Goal: Understand process/instructions: Learn how to perform a task or action

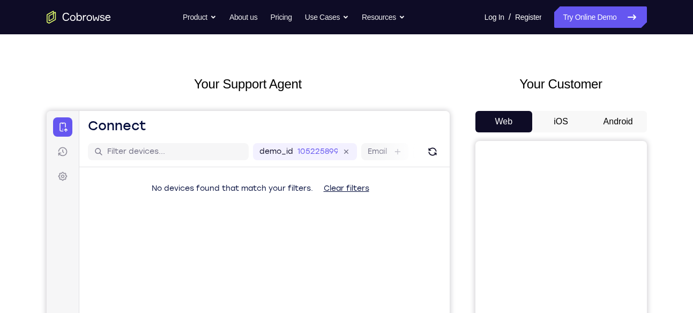
click at [627, 117] on button "Android" at bounding box center [617, 121] width 57 height 21
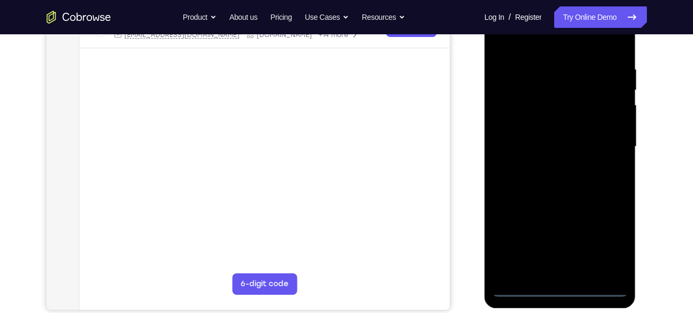
click at [562, 286] on div at bounding box center [559, 147] width 135 height 300
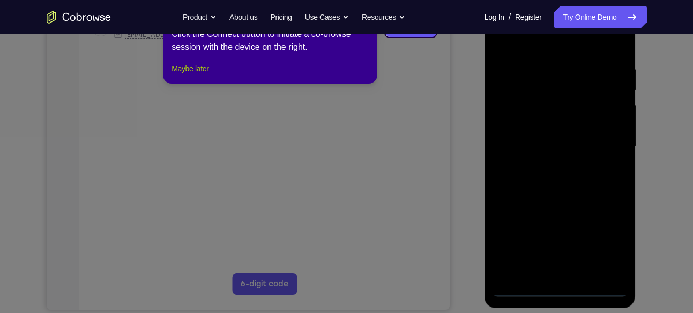
click at [187, 75] on button "Maybe later" at bounding box center [189, 68] width 37 height 13
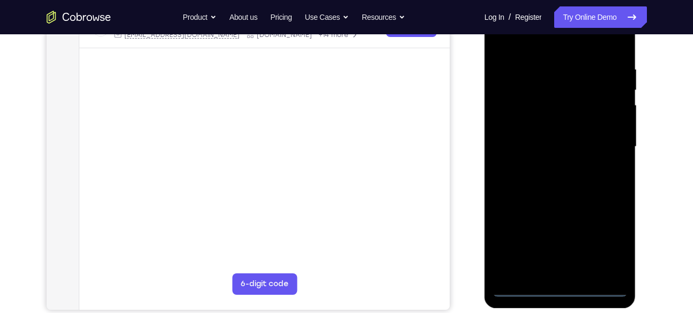
click at [610, 239] on div at bounding box center [559, 147] width 135 height 300
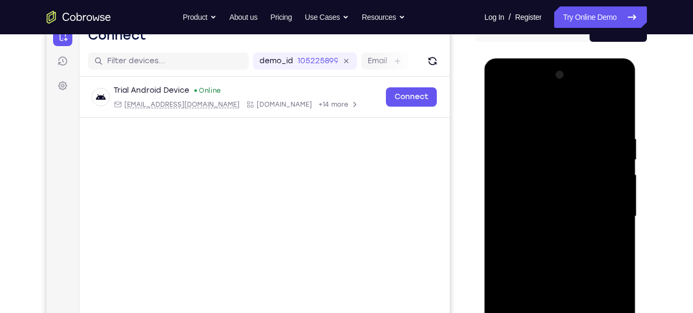
scroll to position [118, 0]
click at [551, 116] on div at bounding box center [559, 217] width 135 height 300
click at [605, 211] on div at bounding box center [559, 217] width 135 height 300
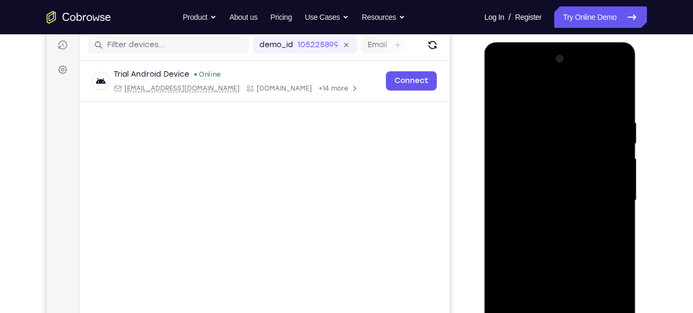
scroll to position [138, 0]
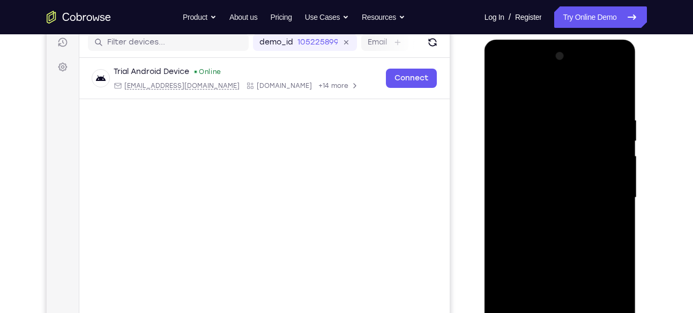
click at [549, 221] on div at bounding box center [559, 198] width 135 height 300
click at [558, 249] on div at bounding box center [559, 198] width 135 height 300
click at [560, 147] on div at bounding box center [559, 198] width 135 height 300
click at [558, 199] on div at bounding box center [559, 198] width 135 height 300
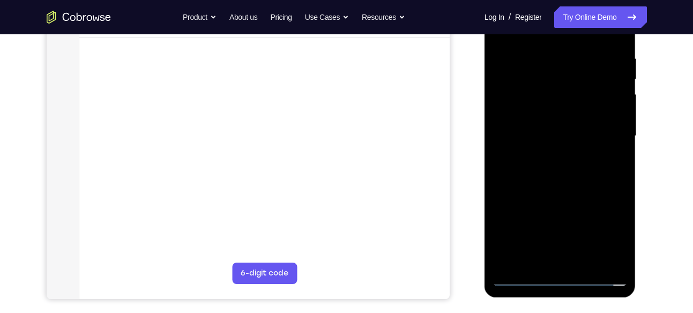
scroll to position [200, 0]
click at [567, 263] on div at bounding box center [559, 136] width 135 height 300
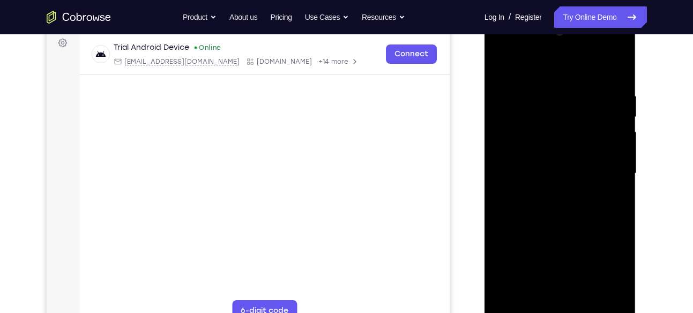
scroll to position [161, 0]
click at [545, 134] on div at bounding box center [559, 174] width 135 height 300
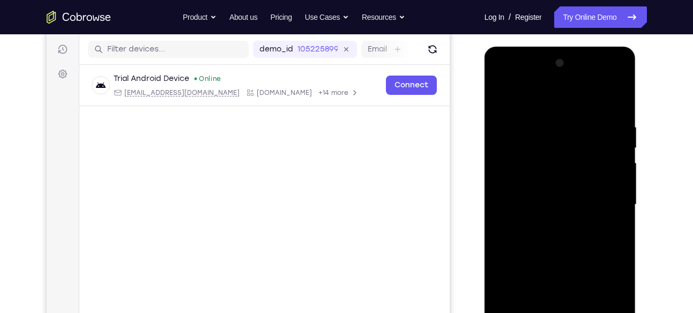
scroll to position [128, 0]
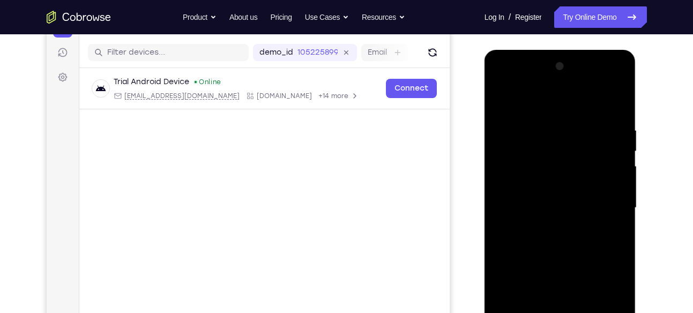
click at [624, 118] on div at bounding box center [559, 208] width 135 height 300
click at [619, 117] on div at bounding box center [559, 208] width 135 height 300
click at [544, 123] on div at bounding box center [559, 208] width 135 height 300
click at [616, 106] on div at bounding box center [559, 208] width 135 height 300
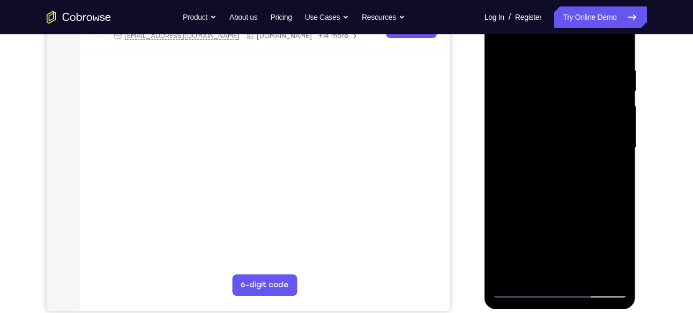
scroll to position [188, 0]
click at [619, 203] on div at bounding box center [559, 147] width 135 height 300
click at [581, 205] on div at bounding box center [559, 147] width 135 height 300
click at [586, 276] on div at bounding box center [559, 147] width 135 height 300
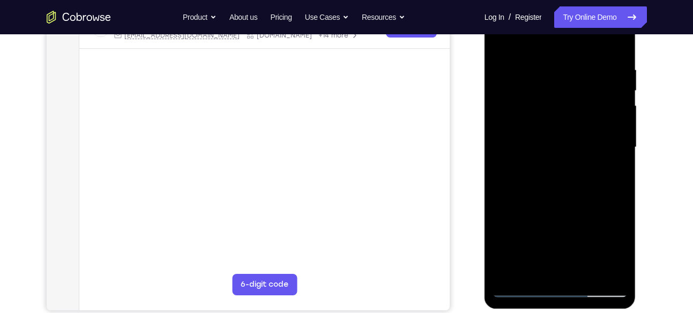
click at [556, 203] on div at bounding box center [559, 147] width 135 height 300
click at [565, 148] on div at bounding box center [559, 147] width 135 height 300
click at [529, 249] on div at bounding box center [559, 147] width 135 height 300
click at [564, 271] on div at bounding box center [559, 147] width 135 height 300
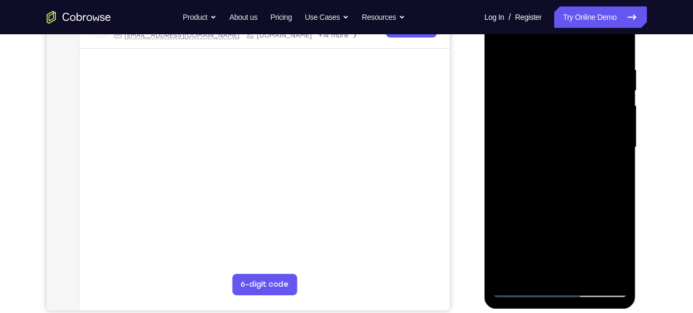
click at [536, 269] on div at bounding box center [559, 147] width 135 height 300
click at [570, 223] on div at bounding box center [559, 147] width 135 height 300
click at [609, 162] on div at bounding box center [559, 147] width 135 height 300
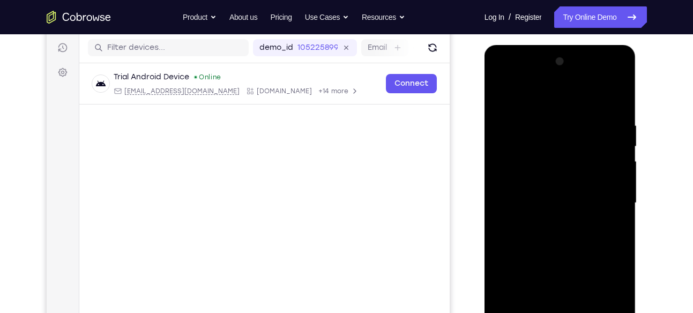
scroll to position [127, 0]
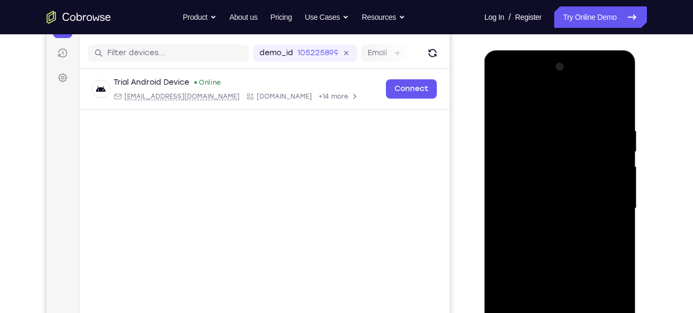
click at [503, 101] on div at bounding box center [559, 208] width 135 height 300
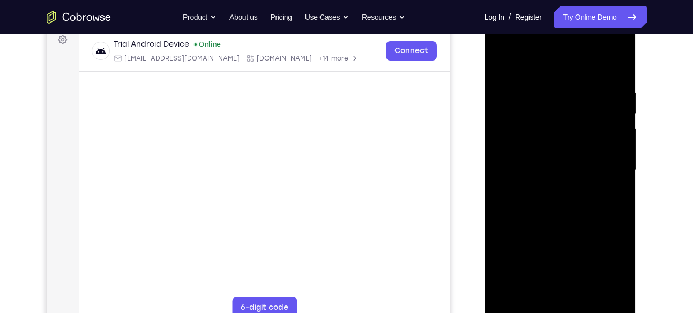
scroll to position [168, 0]
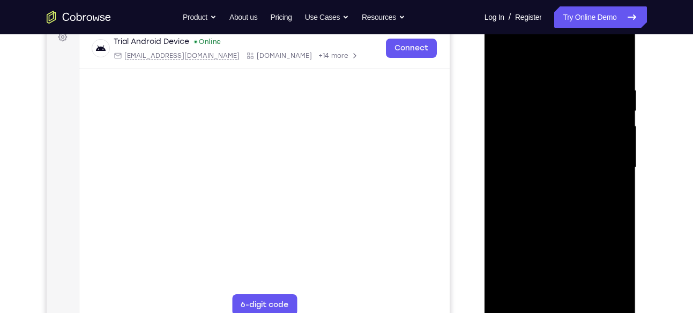
click at [577, 209] on div at bounding box center [559, 168] width 135 height 300
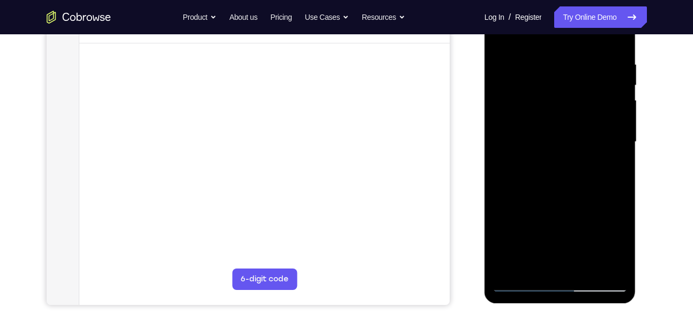
scroll to position [194, 0]
click at [530, 265] on div at bounding box center [559, 141] width 135 height 300
click at [585, 223] on div at bounding box center [559, 141] width 135 height 300
click at [613, 163] on div at bounding box center [559, 141] width 135 height 300
click at [611, 168] on div at bounding box center [559, 141] width 135 height 300
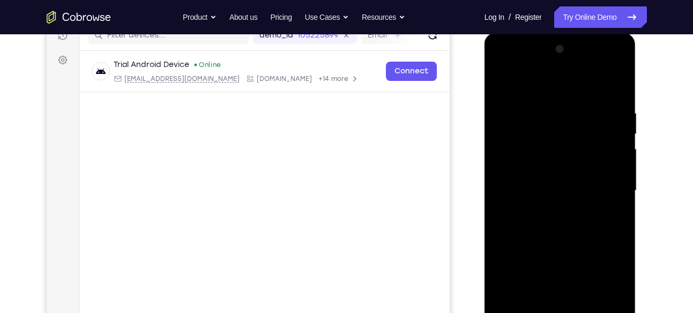
scroll to position [139, 0]
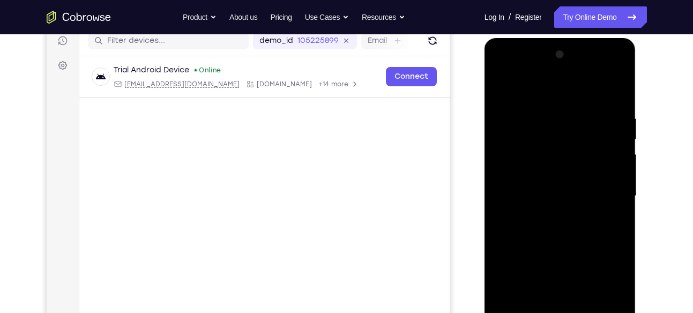
click at [503, 93] on div at bounding box center [559, 196] width 135 height 300
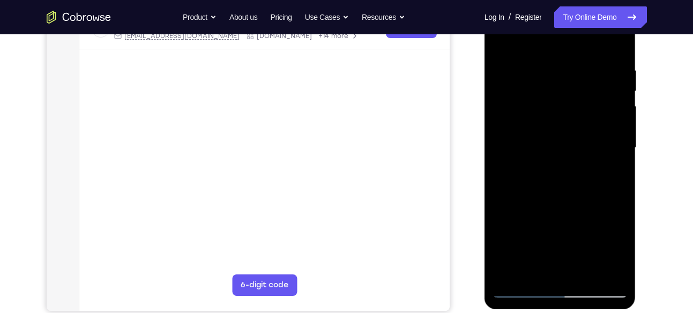
scroll to position [188, 0]
click at [586, 193] on div at bounding box center [559, 147] width 135 height 300
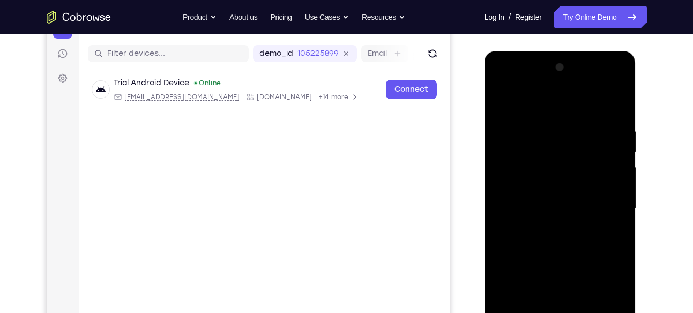
scroll to position [126, 0]
click at [505, 105] on div at bounding box center [559, 209] width 135 height 300
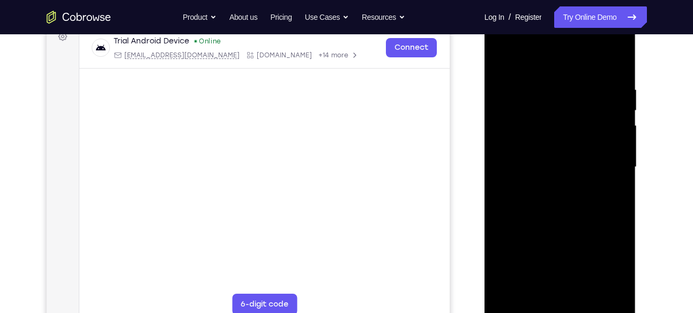
scroll to position [169, 0]
click at [599, 228] on div at bounding box center [559, 166] width 135 height 300
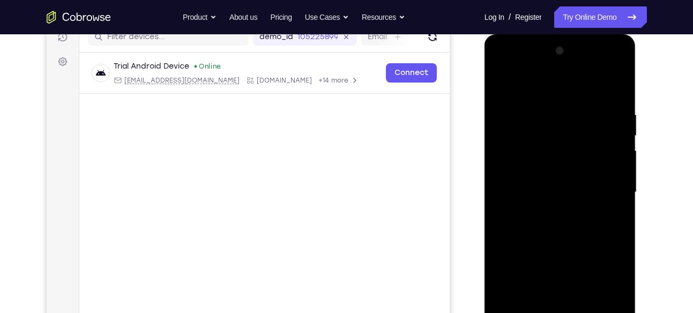
scroll to position [142, 0]
click at [503, 84] on div at bounding box center [559, 193] width 135 height 300
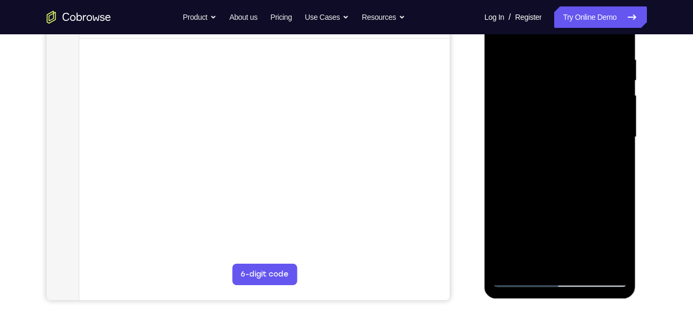
scroll to position [199, 0]
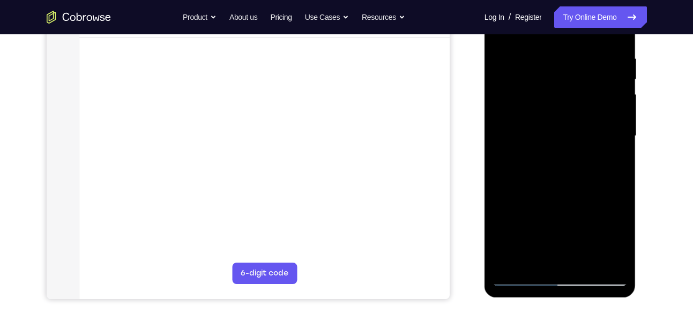
drag, startPoint x: 558, startPoint y: 188, endPoint x: 562, endPoint y: 76, distance: 112.0
click at [562, 76] on div at bounding box center [559, 136] width 135 height 300
drag, startPoint x: 562, startPoint y: 188, endPoint x: 572, endPoint y: 98, distance: 91.1
click at [572, 98] on div at bounding box center [559, 136] width 135 height 300
click at [557, 237] on div at bounding box center [559, 136] width 135 height 300
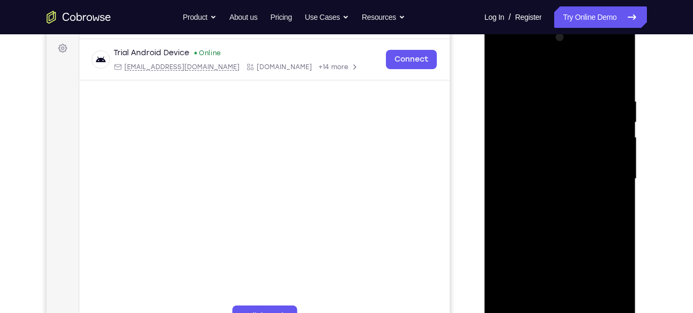
scroll to position [151, 0]
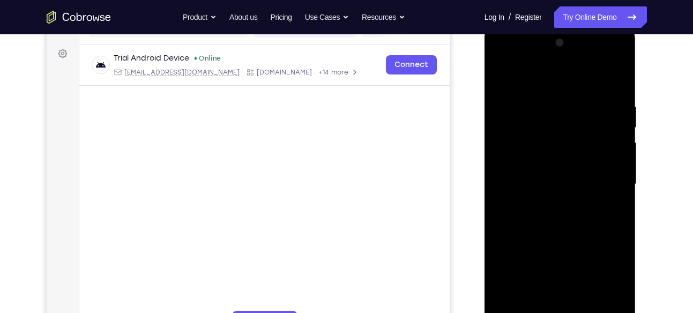
click at [503, 80] on div at bounding box center [559, 184] width 135 height 300
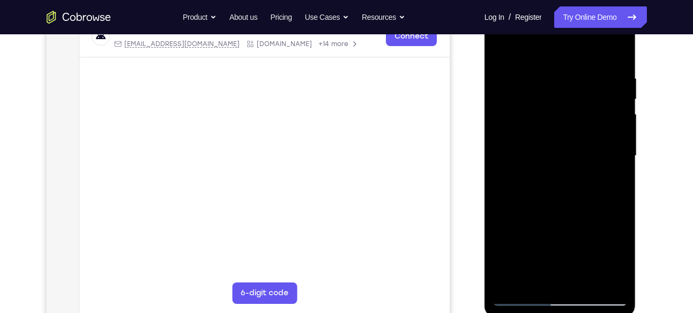
scroll to position [178, 0]
drag, startPoint x: 574, startPoint y: 196, endPoint x: 575, endPoint y: 49, distance: 146.8
click at [575, 49] on div at bounding box center [559, 157] width 135 height 300
drag, startPoint x: 570, startPoint y: 221, endPoint x: 577, endPoint y: 95, distance: 126.1
click at [577, 95] on div at bounding box center [559, 157] width 135 height 300
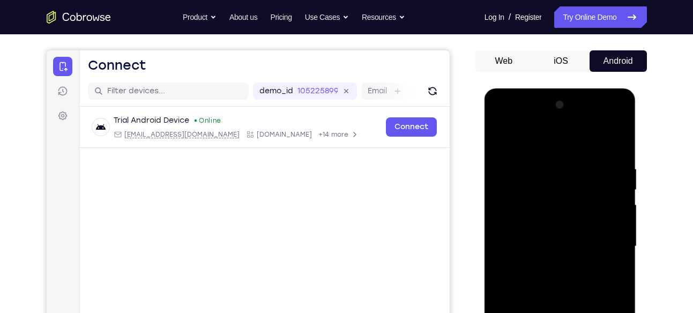
scroll to position [70, 0]
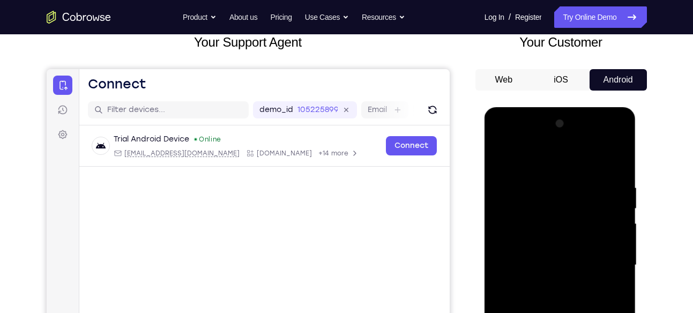
click at [605, 137] on div at bounding box center [559, 265] width 135 height 300
click at [501, 142] on div at bounding box center [559, 265] width 135 height 300
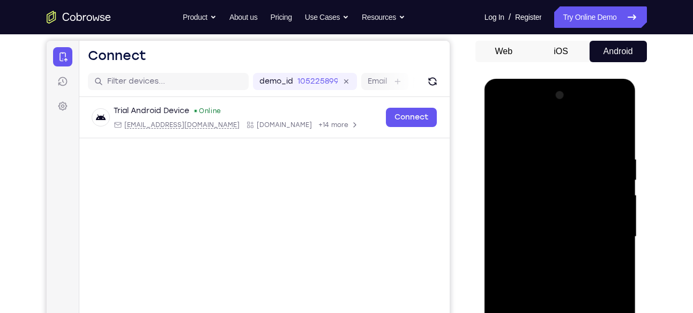
scroll to position [103, 0]
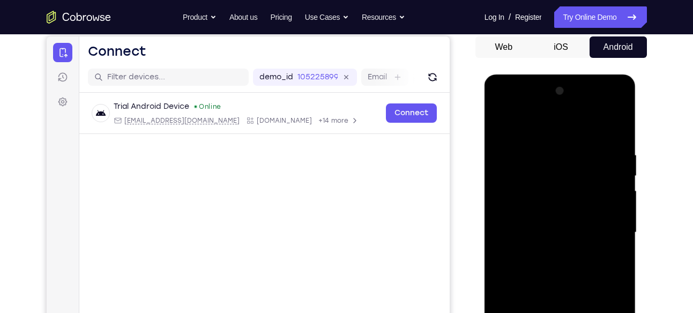
click at [535, 173] on div at bounding box center [559, 233] width 135 height 300
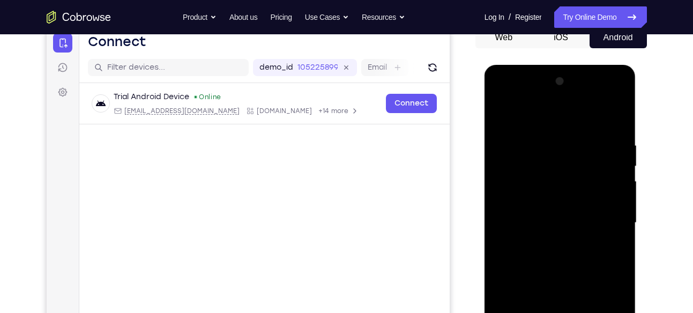
scroll to position [114, 0]
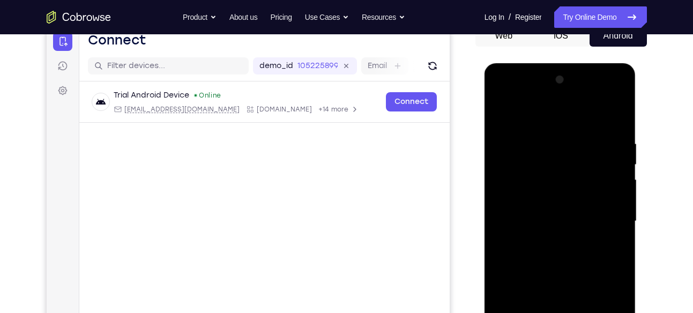
drag, startPoint x: 663, startPoint y: 189, endPoint x: 663, endPoint y: 149, distance: 39.7
click at [663, 149] on div "Your Support Agent Your Customer Web iOS Android Next Steps We’d be happy to gi…" at bounding box center [347, 273] width 686 height 707
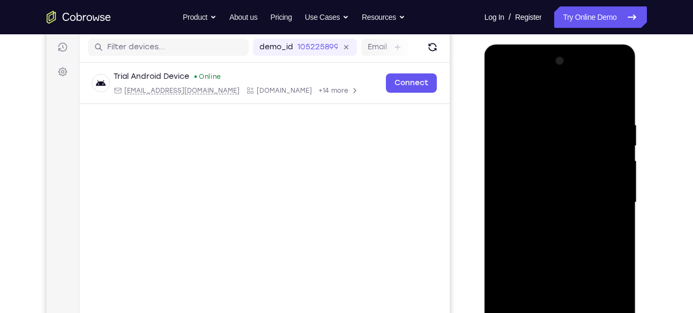
scroll to position [133, 0]
click at [586, 263] on div at bounding box center [559, 202] width 135 height 300
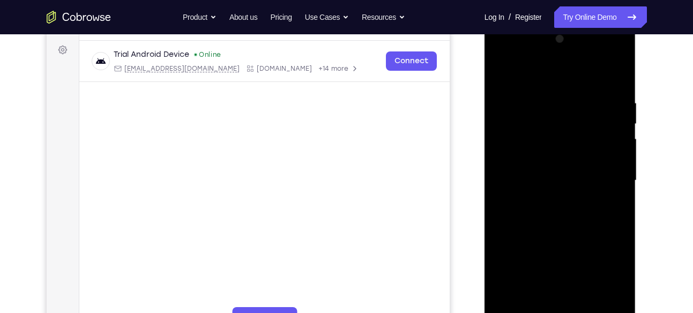
scroll to position [156, 0]
click at [612, 256] on div at bounding box center [559, 179] width 135 height 300
drag, startPoint x: 587, startPoint y: 211, endPoint x: 590, endPoint y: 173, distance: 38.7
click at [590, 173] on div at bounding box center [559, 179] width 135 height 300
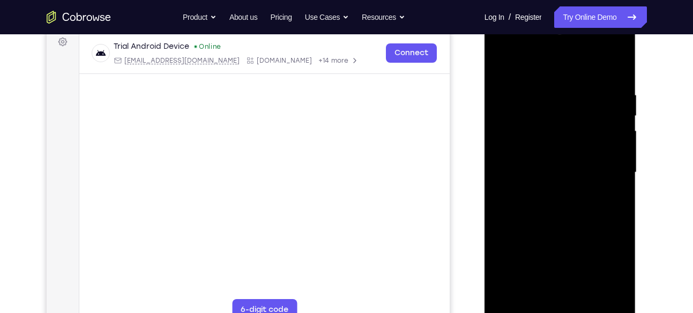
scroll to position [165, 0]
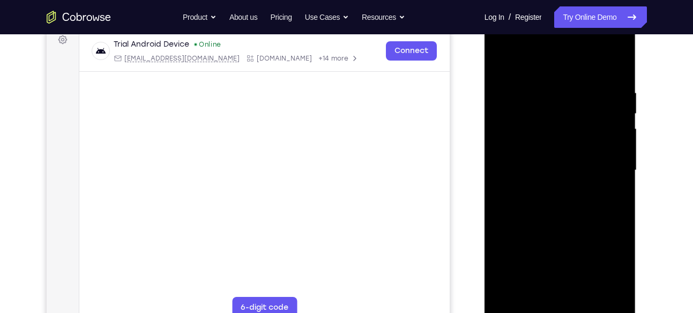
drag, startPoint x: 597, startPoint y: 258, endPoint x: 603, endPoint y: 133, distance: 125.0
click at [603, 133] on div at bounding box center [559, 170] width 135 height 300
drag, startPoint x: 578, startPoint y: 234, endPoint x: 593, endPoint y: 88, distance: 146.5
click at [593, 88] on div at bounding box center [559, 170] width 135 height 300
drag, startPoint x: 585, startPoint y: 222, endPoint x: 592, endPoint y: 154, distance: 68.9
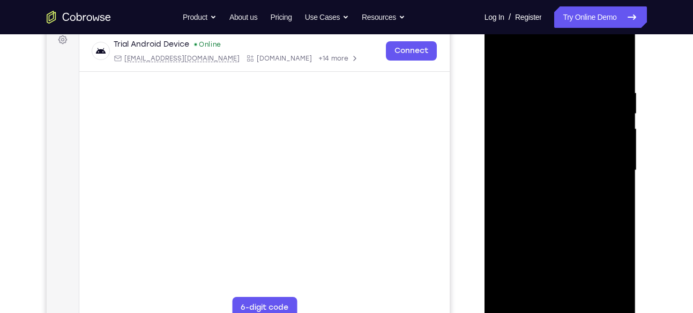
click at [592, 154] on div at bounding box center [559, 170] width 135 height 300
drag, startPoint x: 575, startPoint y: 241, endPoint x: 588, endPoint y: 127, distance: 114.4
click at [588, 127] on div at bounding box center [559, 170] width 135 height 300
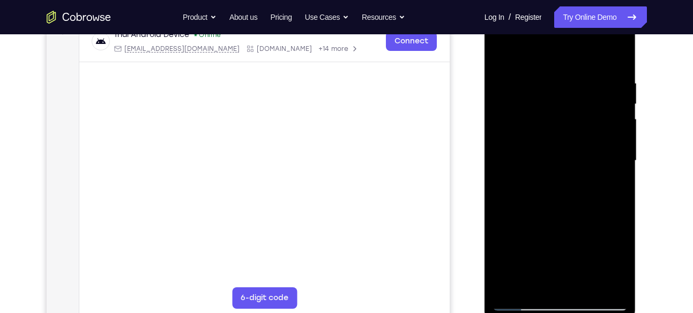
scroll to position [175, 0]
drag, startPoint x: 594, startPoint y: 232, endPoint x: 620, endPoint y: 50, distance: 183.5
click at [620, 50] on div at bounding box center [559, 160] width 135 height 300
drag, startPoint x: 592, startPoint y: 207, endPoint x: 593, endPoint y: 170, distance: 37.5
click at [593, 170] on div at bounding box center [559, 160] width 135 height 300
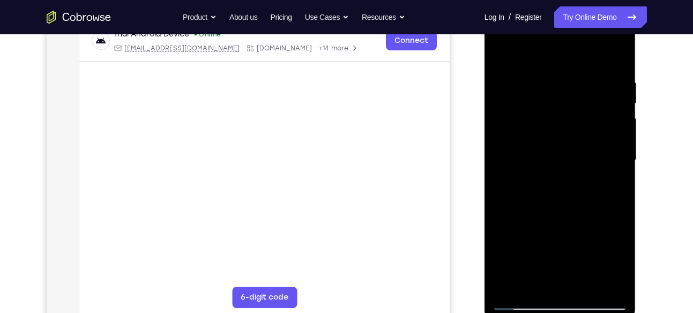
drag, startPoint x: 573, startPoint y: 242, endPoint x: 586, endPoint y: 126, distance: 115.9
click at [586, 126] on div at bounding box center [559, 160] width 135 height 300
drag, startPoint x: 567, startPoint y: 249, endPoint x: 582, endPoint y: 148, distance: 101.8
click at [582, 148] on div at bounding box center [559, 160] width 135 height 300
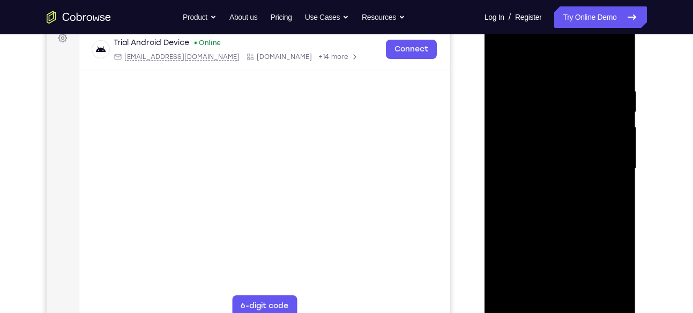
scroll to position [166, 0]
drag, startPoint x: 575, startPoint y: 253, endPoint x: 588, endPoint y: 131, distance: 123.4
click at [588, 131] on div at bounding box center [559, 169] width 135 height 300
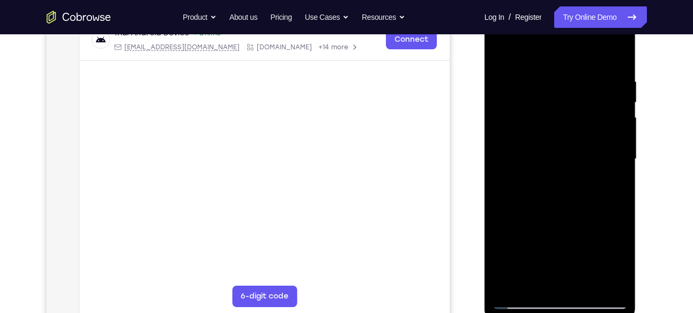
scroll to position [177, 0]
drag, startPoint x: 590, startPoint y: 222, endPoint x: 600, endPoint y: 145, distance: 77.2
click at [600, 145] on div at bounding box center [559, 159] width 135 height 300
drag, startPoint x: 589, startPoint y: 189, endPoint x: 591, endPoint y: 114, distance: 75.6
click at [591, 114] on div at bounding box center [559, 159] width 135 height 300
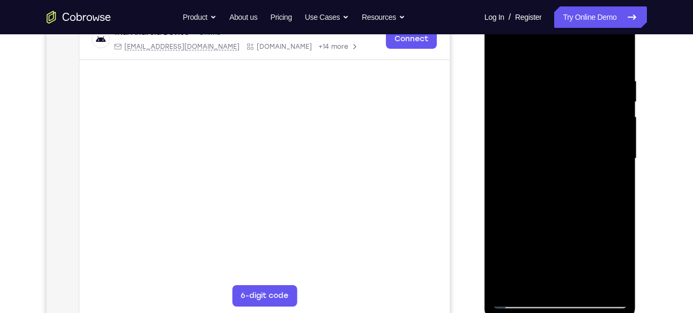
drag, startPoint x: 574, startPoint y: 208, endPoint x: 578, endPoint y: 153, distance: 55.3
click at [578, 153] on div at bounding box center [559, 159] width 135 height 300
drag, startPoint x: 579, startPoint y: 249, endPoint x: 598, endPoint y: 133, distance: 117.4
click at [598, 133] on div at bounding box center [559, 159] width 135 height 300
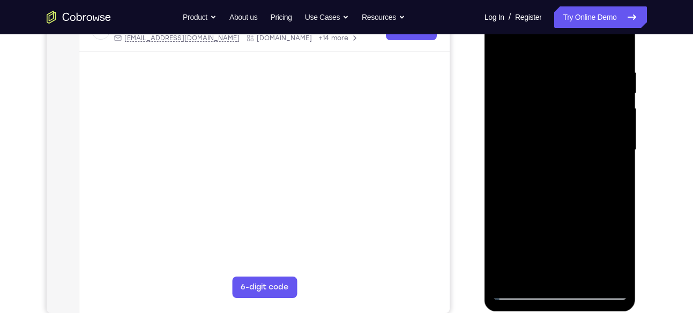
scroll to position [191, 0]
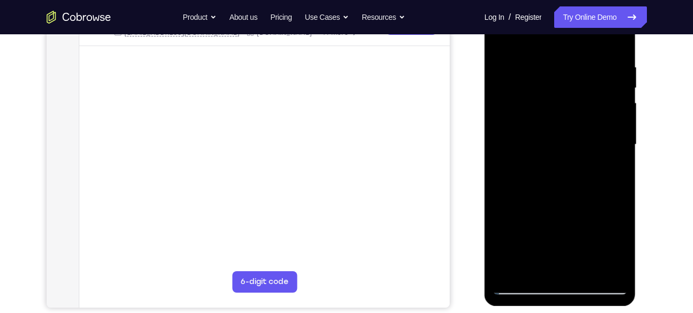
drag, startPoint x: 611, startPoint y: 229, endPoint x: 620, endPoint y: 107, distance: 122.5
click at [620, 107] on div at bounding box center [559, 145] width 135 height 300
drag, startPoint x: 589, startPoint y: 224, endPoint x: 593, endPoint y: 156, distance: 68.2
click at [593, 156] on div at bounding box center [559, 145] width 135 height 300
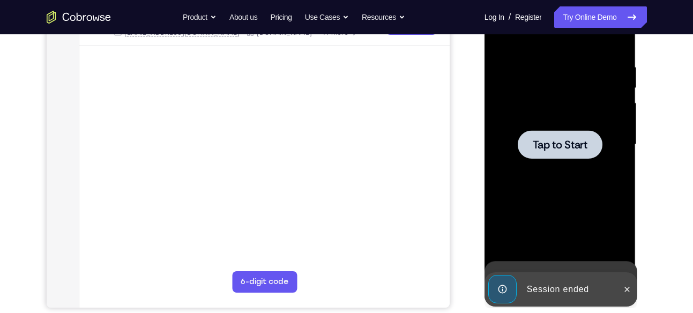
drag, startPoint x: 578, startPoint y: 184, endPoint x: 592, endPoint y: 103, distance: 82.0
